Goal: Book appointment/travel/reservation

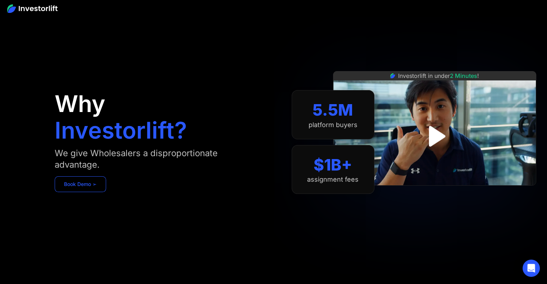
click at [90, 183] on link "Book Demo ➢" at bounding box center [80, 185] width 51 height 16
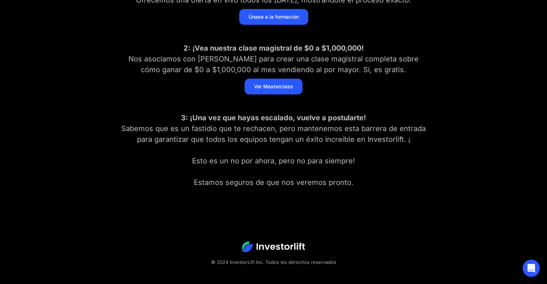
scroll to position [74, 0]
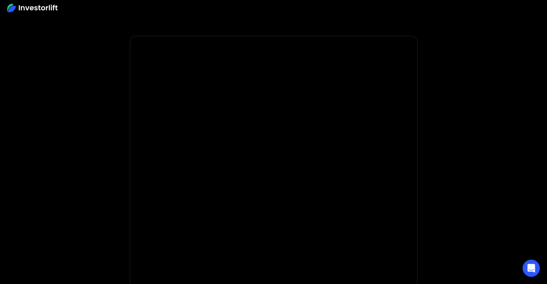
click at [52, 148] on body "* Importante: Investorlift requiere una inversión mínima de $2,000 para unirse.…" at bounding box center [273, 215] width 547 height 430
